Goal: Check status: Check status

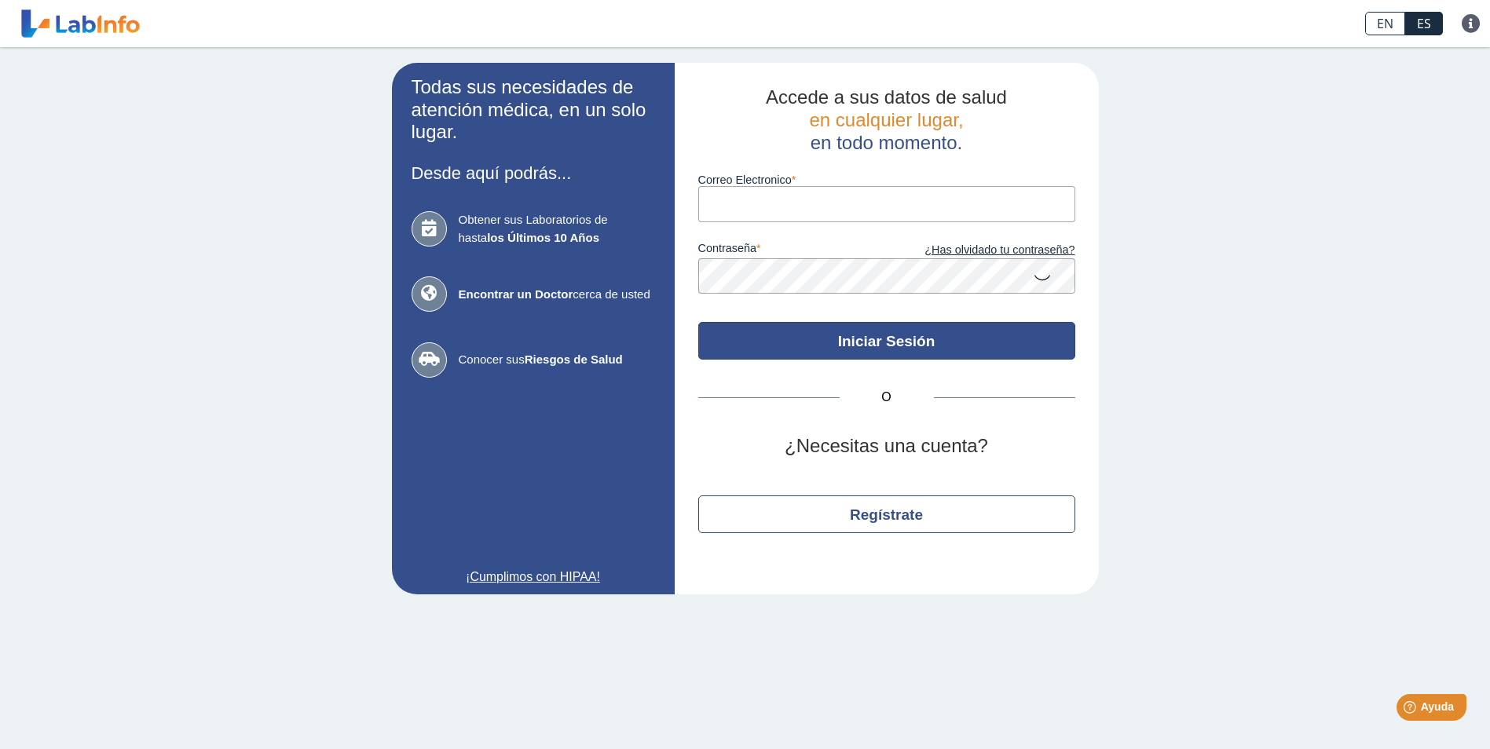
type input "[EMAIL_ADDRESS][DOMAIN_NAME]"
click at [917, 343] on button "Iniciar Sesión" at bounding box center [886, 341] width 377 height 38
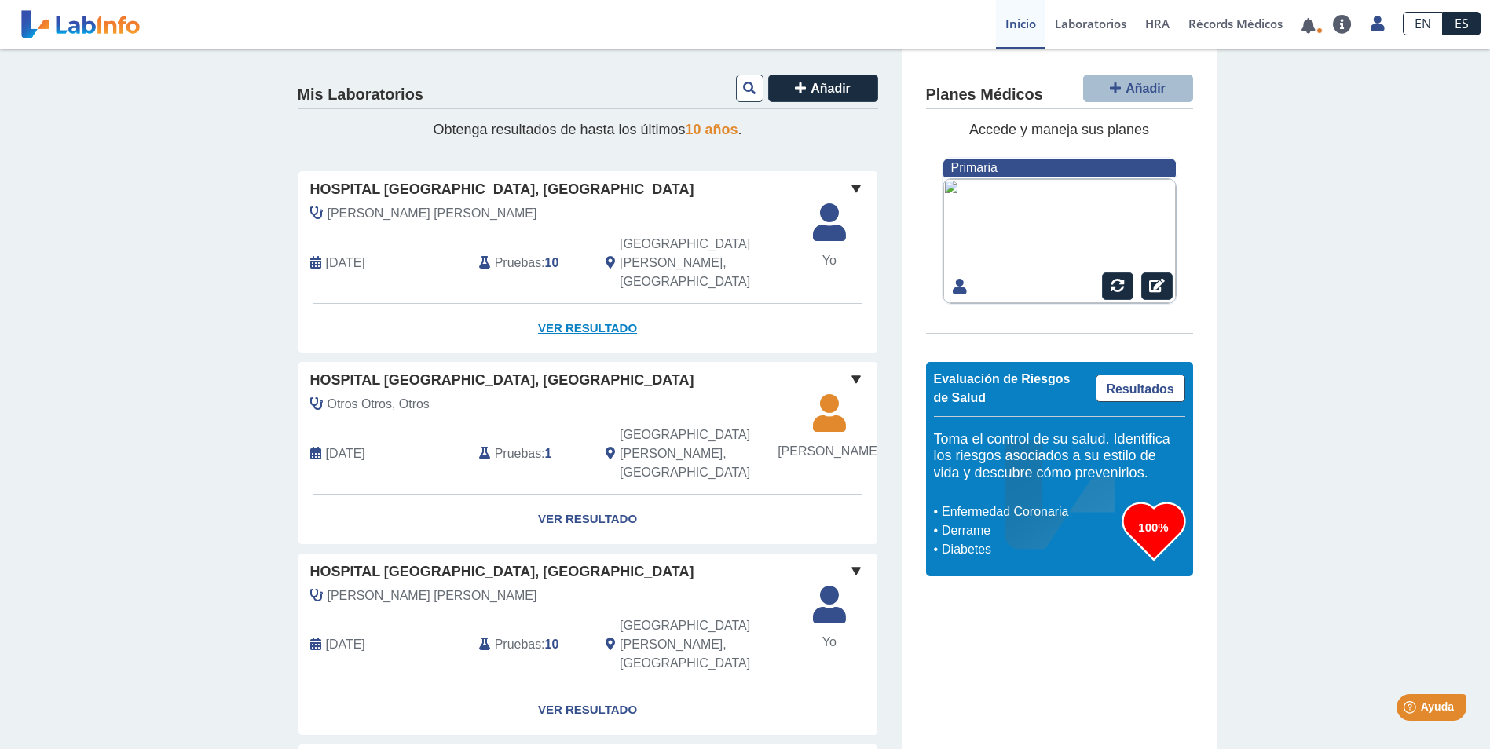
click at [570, 304] on link "Ver Resultado" at bounding box center [588, 328] width 579 height 49
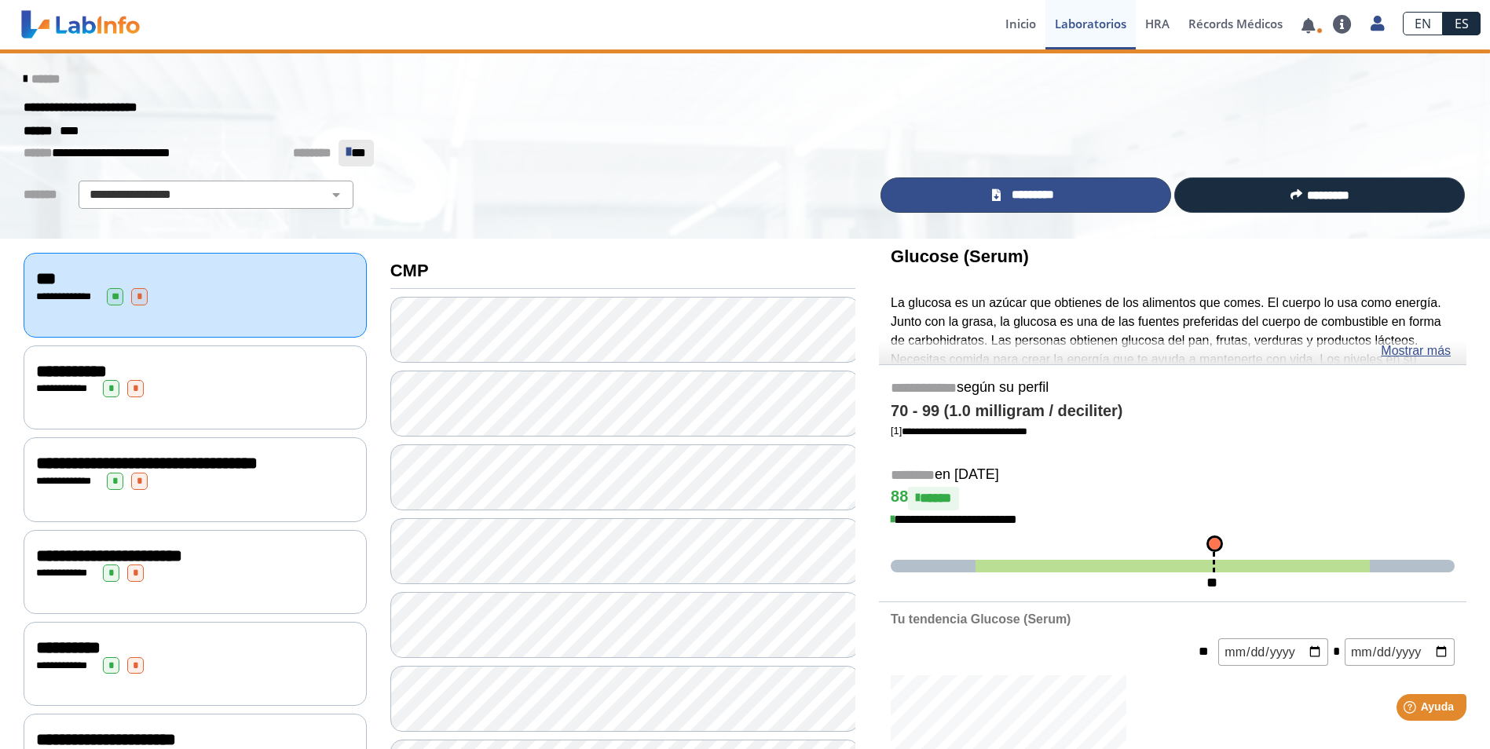
click at [1019, 189] on span "*********" at bounding box center [1033, 195] width 54 height 18
